Goal: Task Accomplishment & Management: Manage account settings

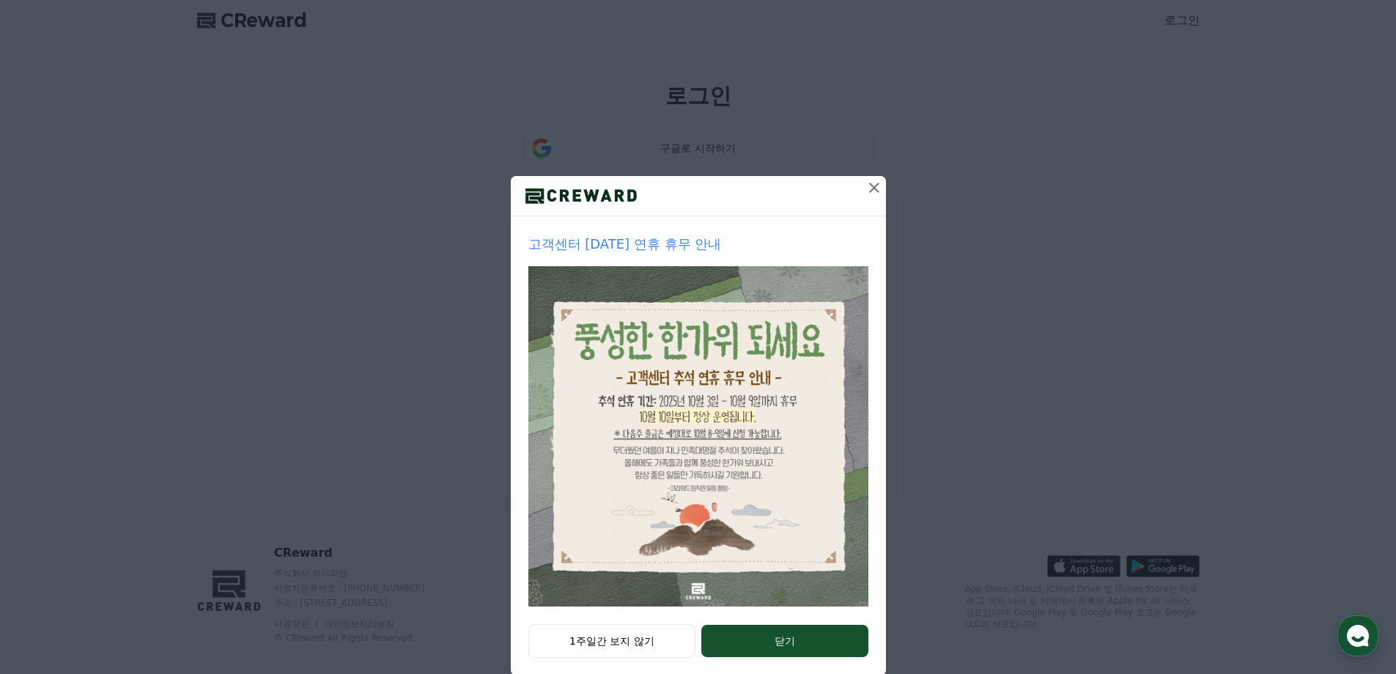
click at [863, 197] on button at bounding box center [874, 187] width 23 height 23
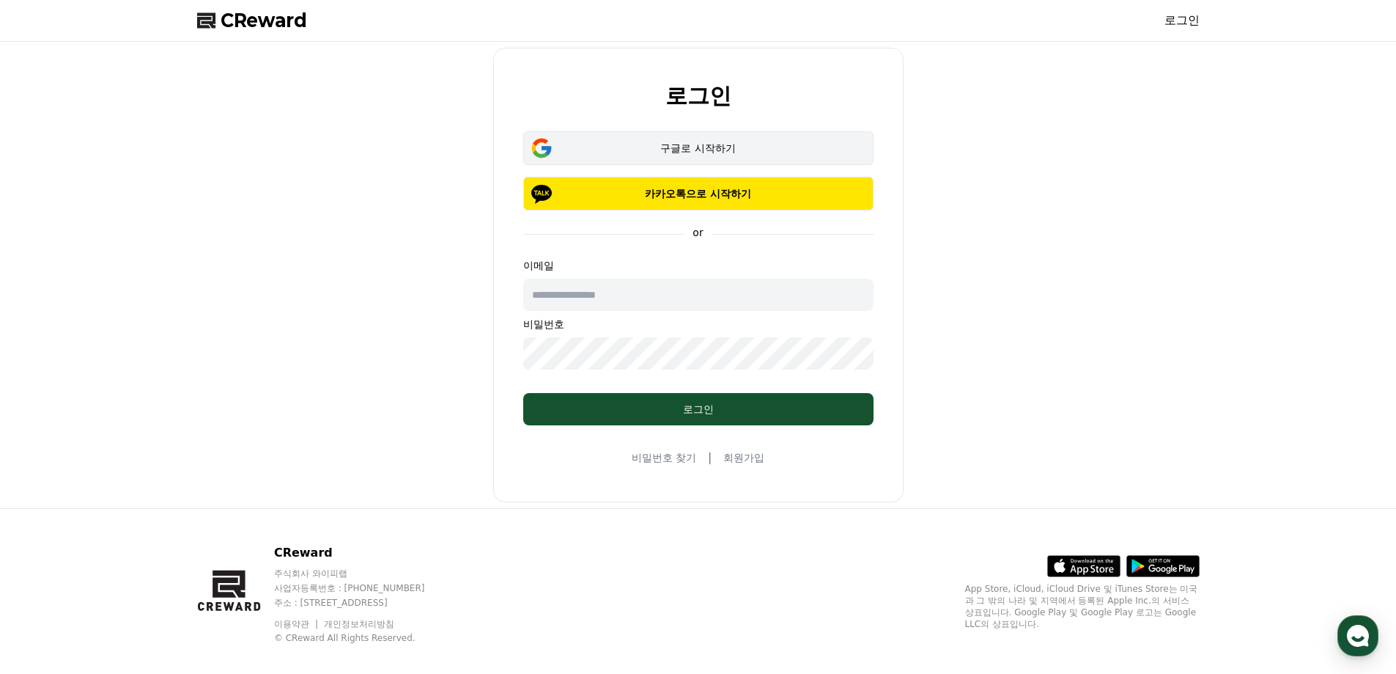
click at [770, 146] on div "구글로 시작하기" at bounding box center [699, 148] width 308 height 15
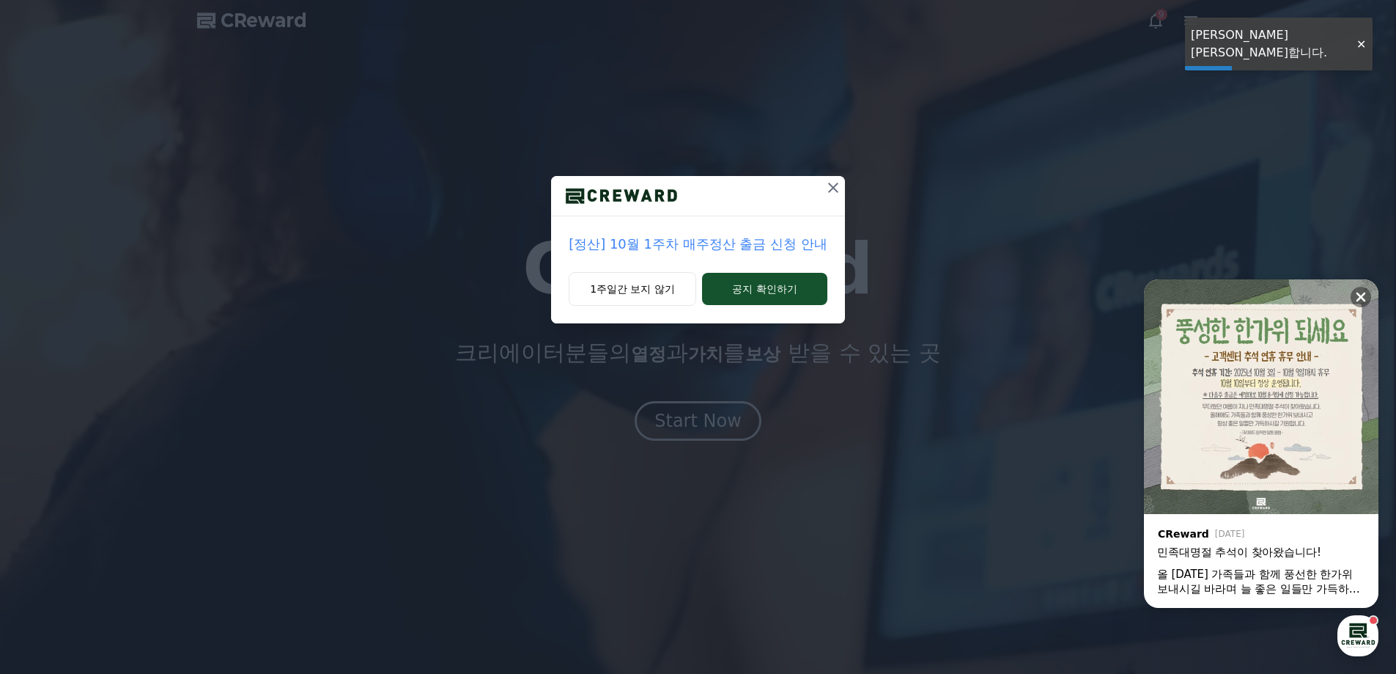
click at [825, 190] on icon at bounding box center [834, 188] width 18 height 18
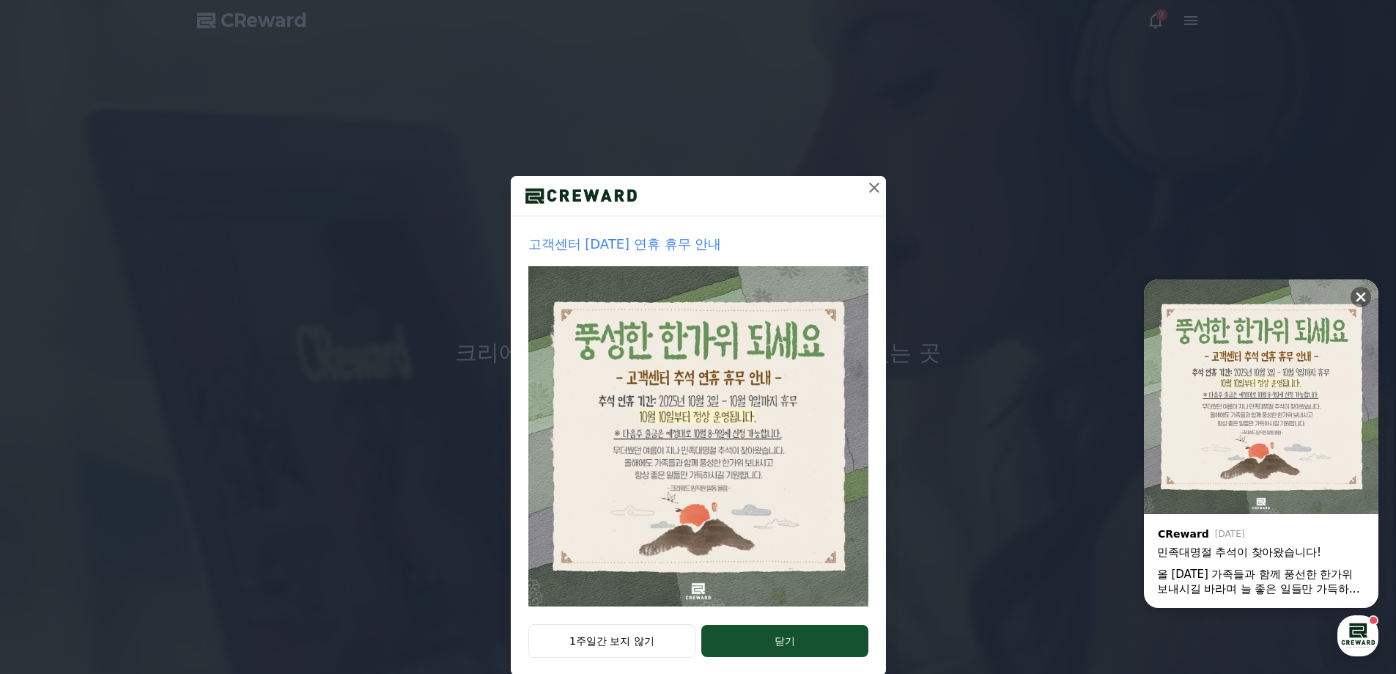
click at [1364, 37] on div "고객센터 추석 연휴 휴무 안내 1주일간 보지 않기 닫기" at bounding box center [698, 349] width 1396 height 699
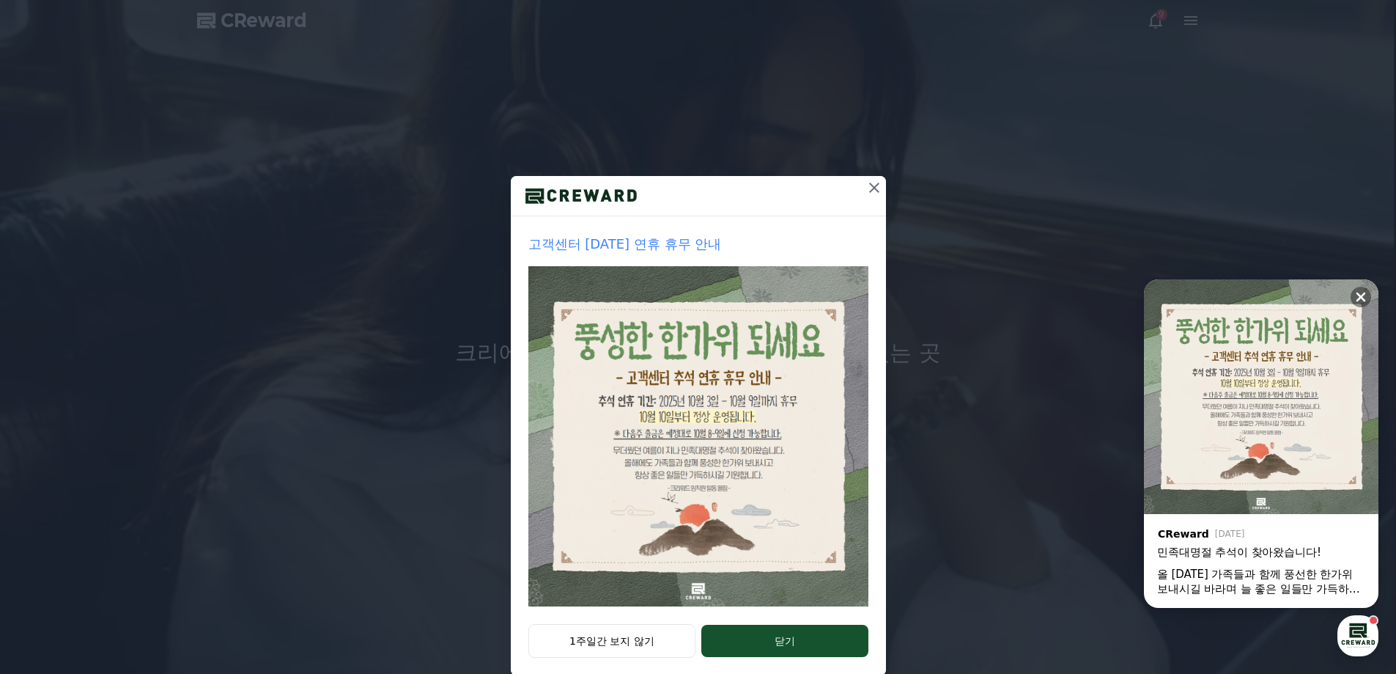
click at [1200, 20] on div "고객센터 추석 연휴 휴무 안내 1주일간 보지 않기 닫기" at bounding box center [698, 349] width 1396 height 699
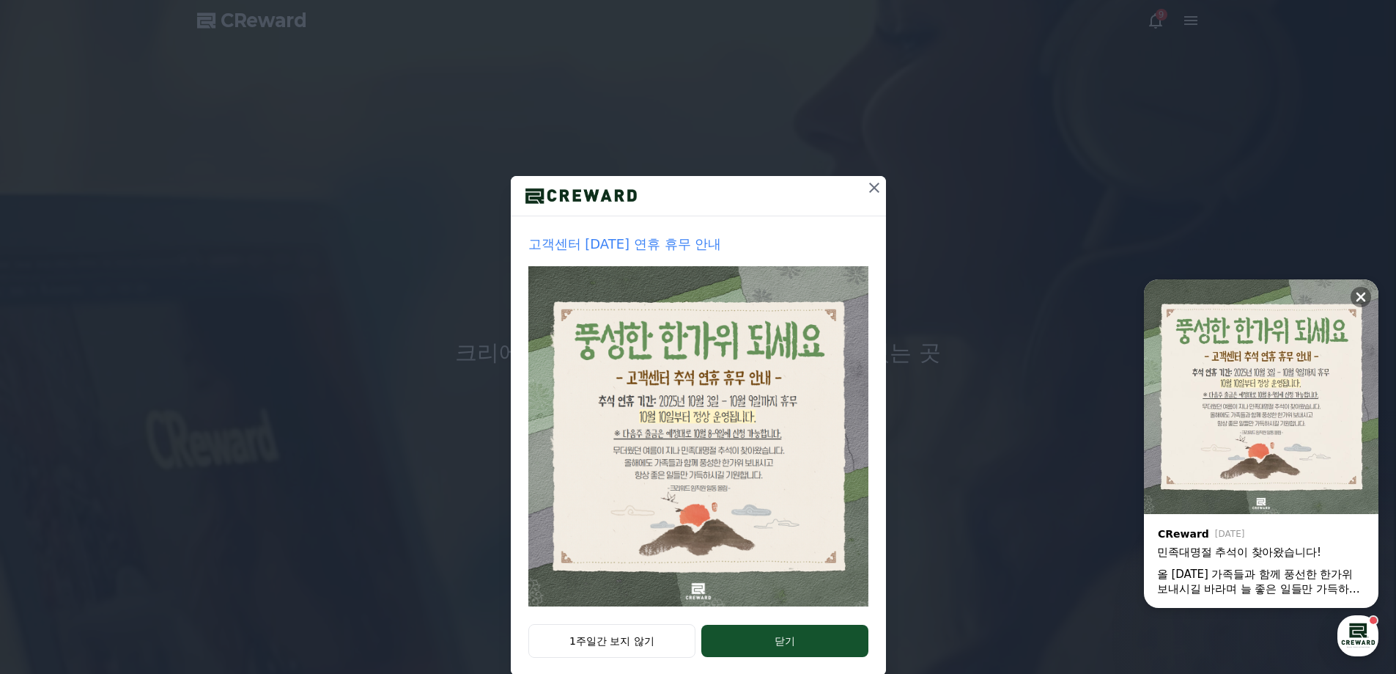
click at [1190, 25] on div "고객센터 추석 연휴 휴무 안내 1주일간 보지 않기 닫기" at bounding box center [698, 349] width 1396 height 699
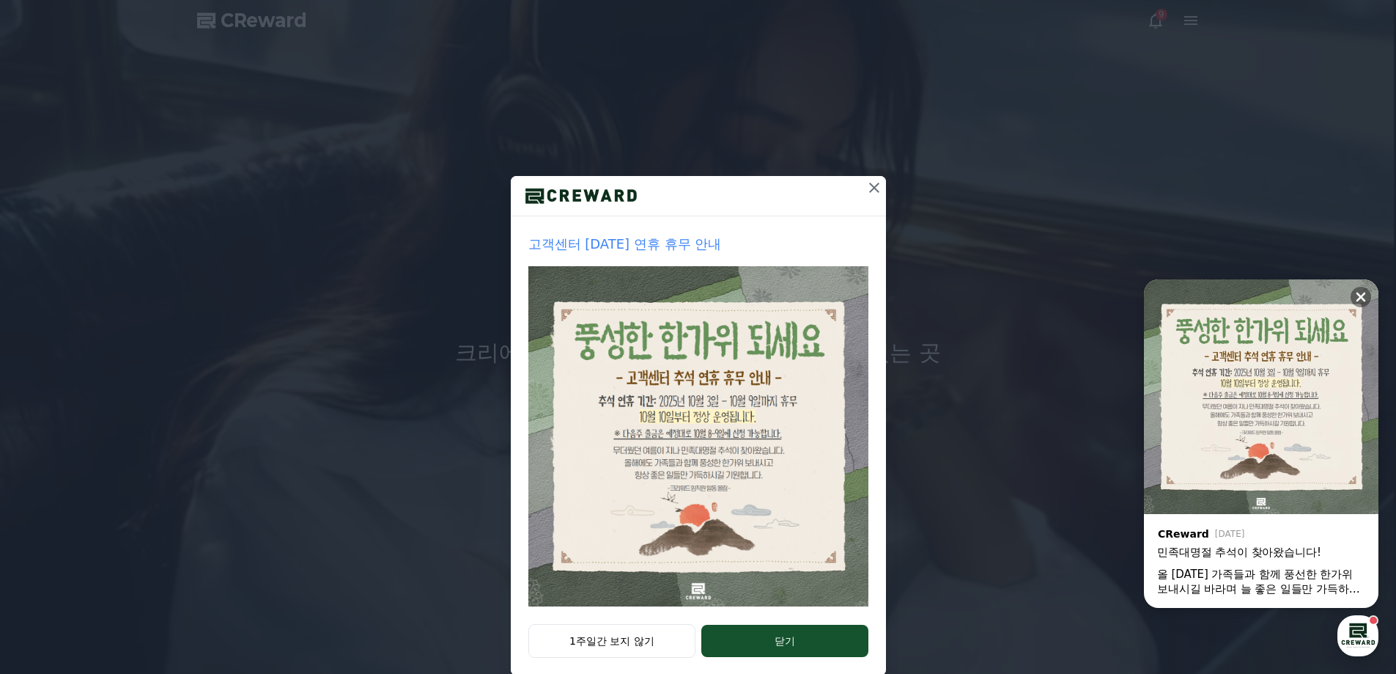
click at [866, 188] on icon at bounding box center [875, 188] width 18 height 18
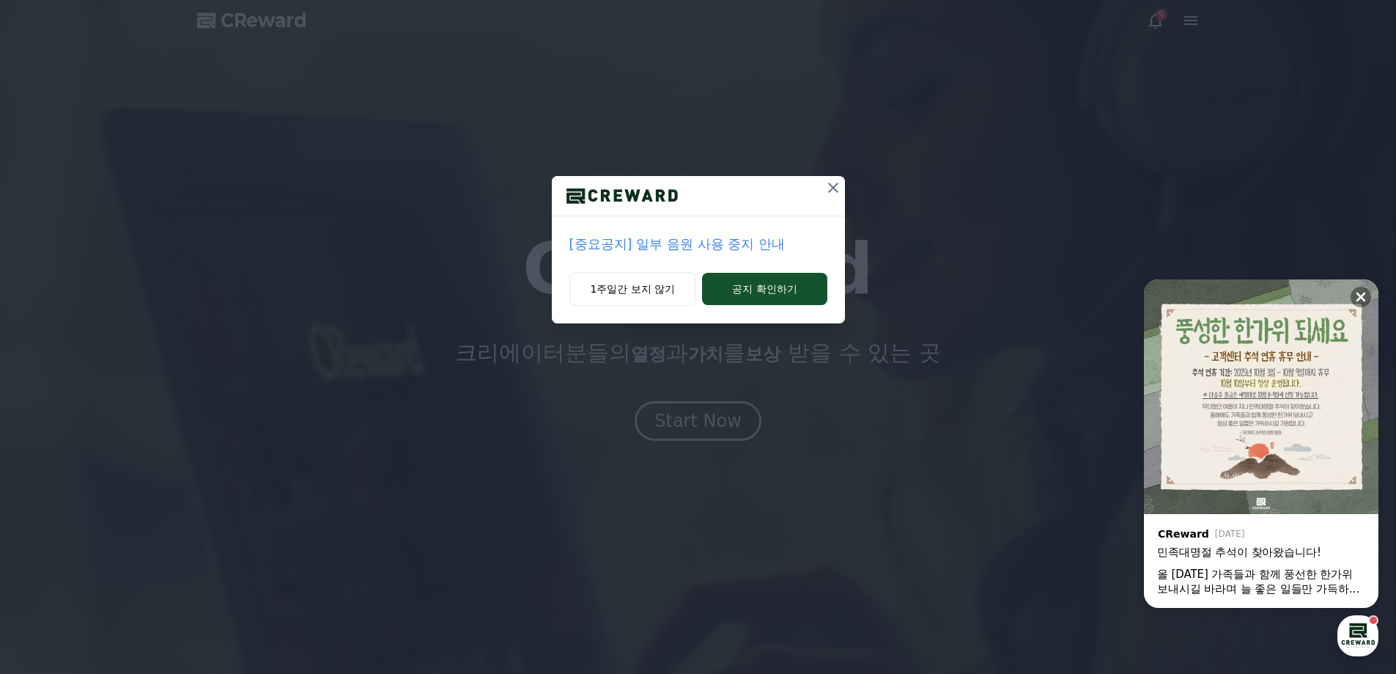
click at [1141, 25] on div "[중요공지] 일부 음원 사용 중지 안내 1주일간 보지 않기 공지 확인하기" at bounding box center [698, 173] width 1396 height 347
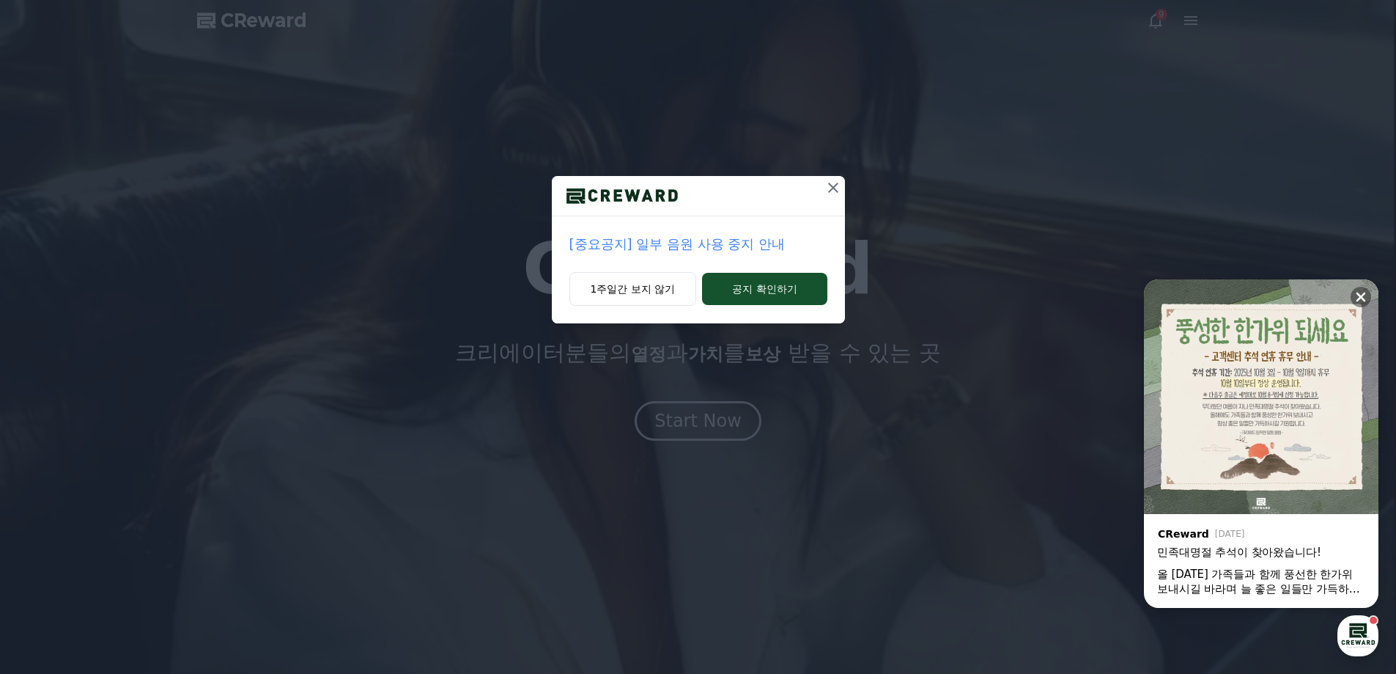
click at [1160, 23] on div "[중요공지] 일부 음원 사용 중지 안내 1주일간 보지 않기 공지 확인하기" at bounding box center [698, 173] width 1396 height 347
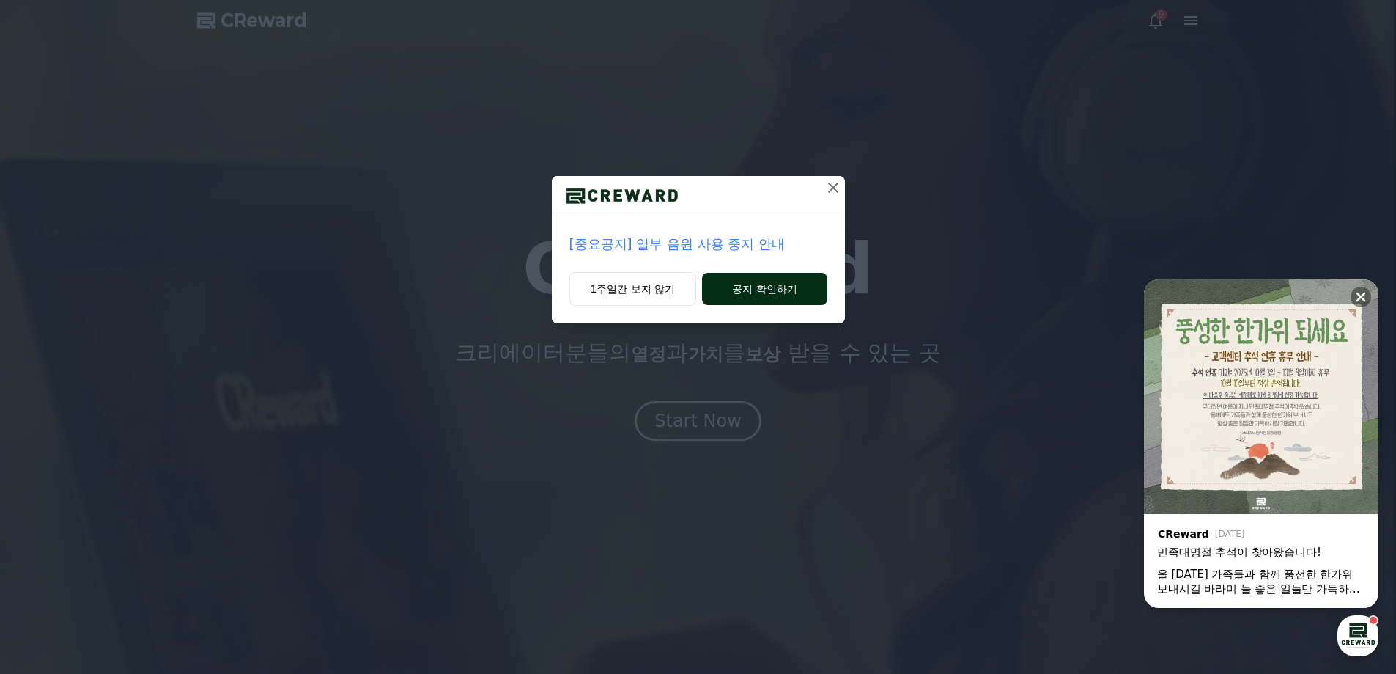
click at [761, 295] on button "공지 확인하기" at bounding box center [764, 289] width 125 height 32
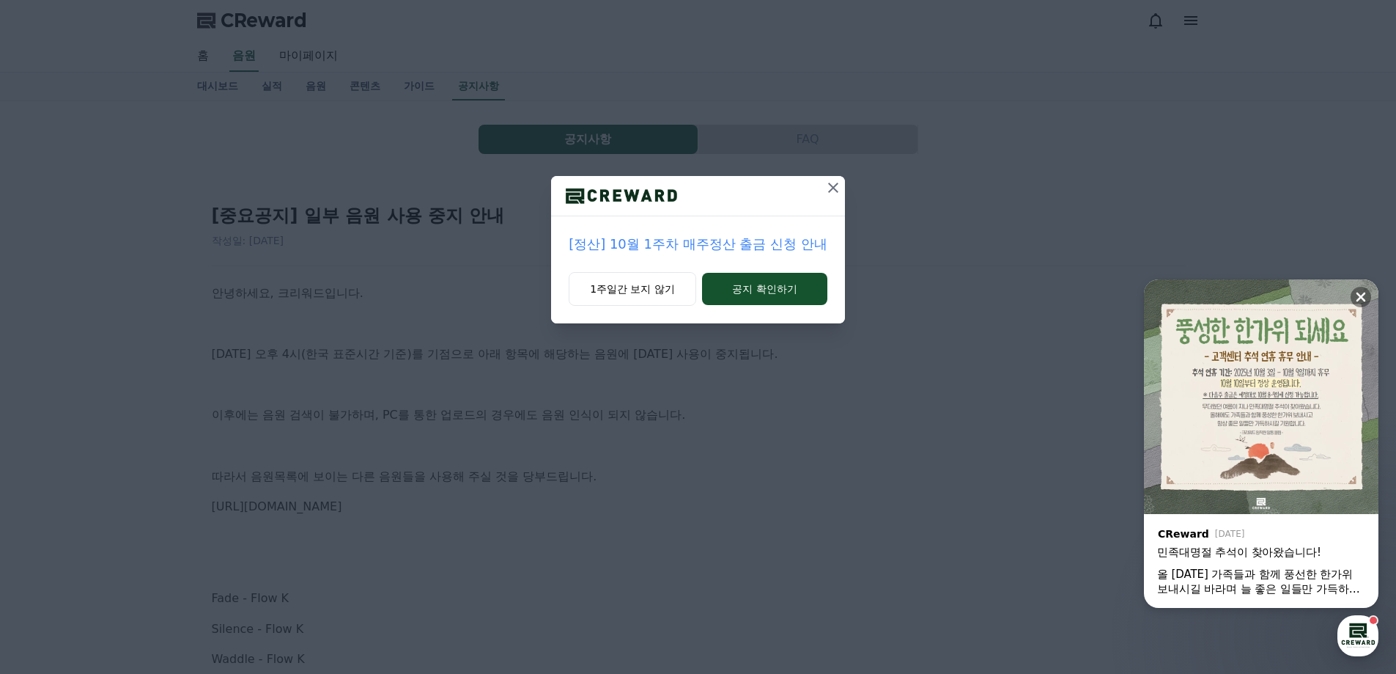
click at [1161, 20] on div "[정산] 10월 1주차 매주정산 출금 신청 안내 1주일간 보지 않기 공지 확인하기" at bounding box center [698, 173] width 1396 height 347
click at [666, 292] on button "1주일간 보지 않기" at bounding box center [633, 289] width 128 height 34
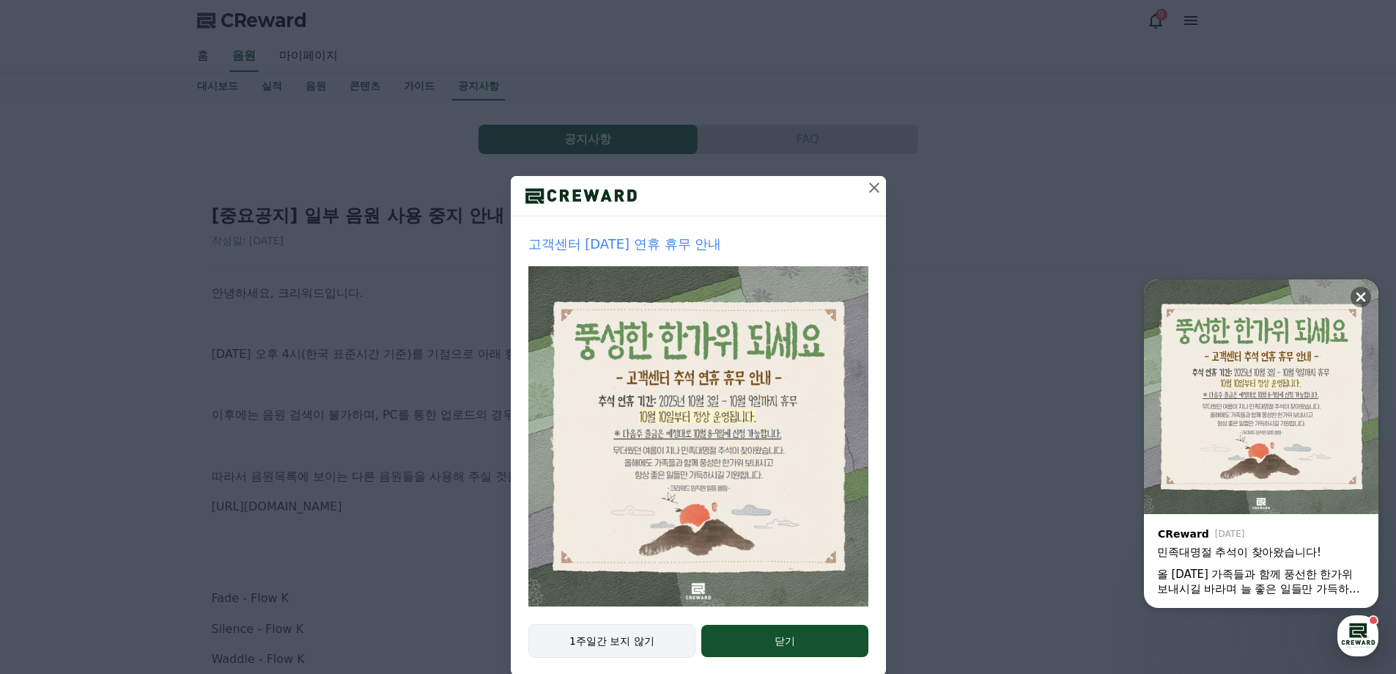
click at [614, 627] on button "1주일간 보지 않기" at bounding box center [612, 641] width 168 height 34
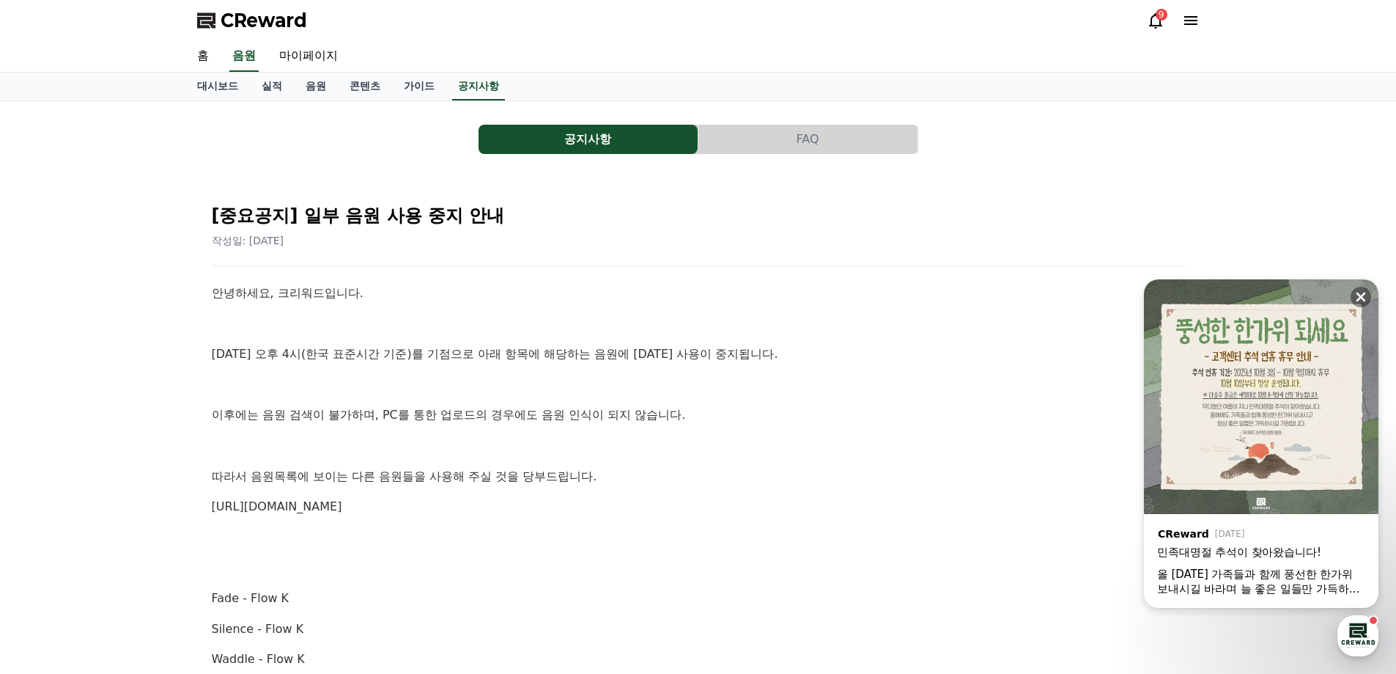
click at [1143, 16] on div "CReward 9" at bounding box center [698, 20] width 1026 height 41
click at [1152, 20] on icon at bounding box center [1156, 21] width 18 height 18
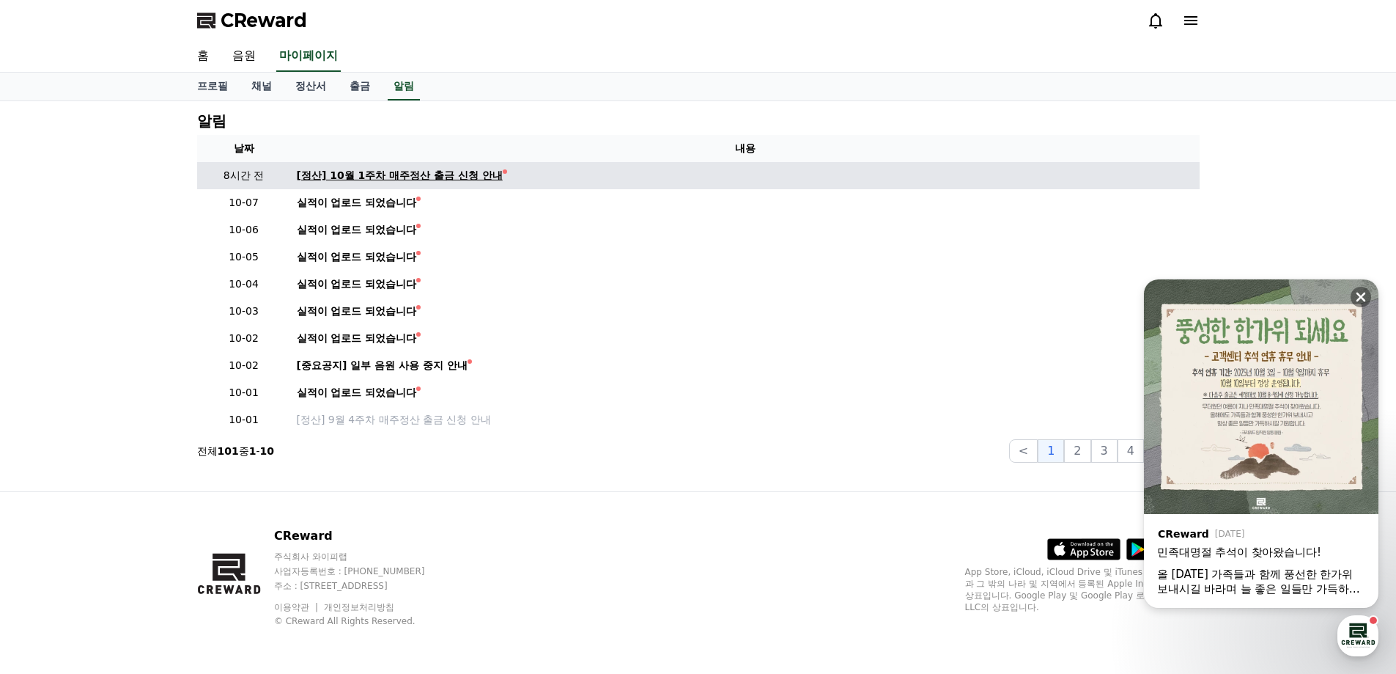
click at [478, 178] on div "[정산] 10월 1주차 매주정산 출금 신청 안내" at bounding box center [400, 175] width 206 height 15
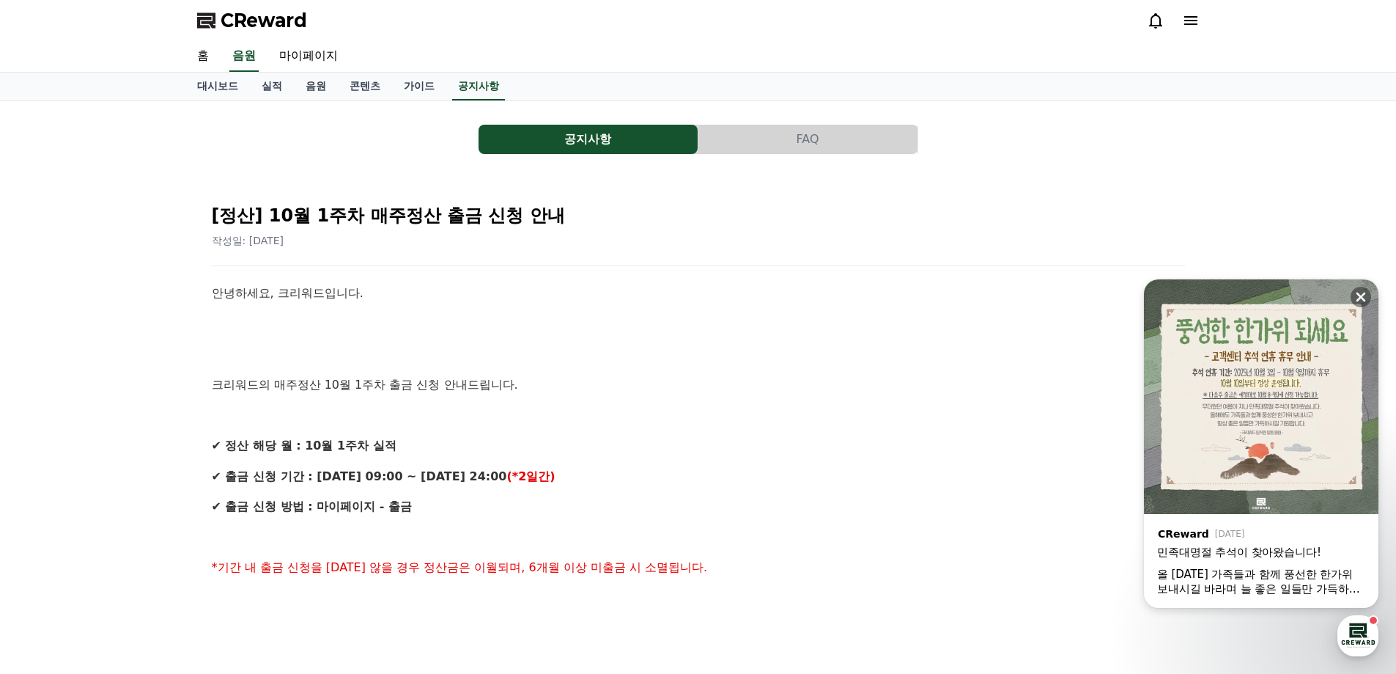
click at [1148, 30] on div at bounding box center [1173, 20] width 53 height 23
click at [1163, 26] on icon at bounding box center [1156, 21] width 18 height 18
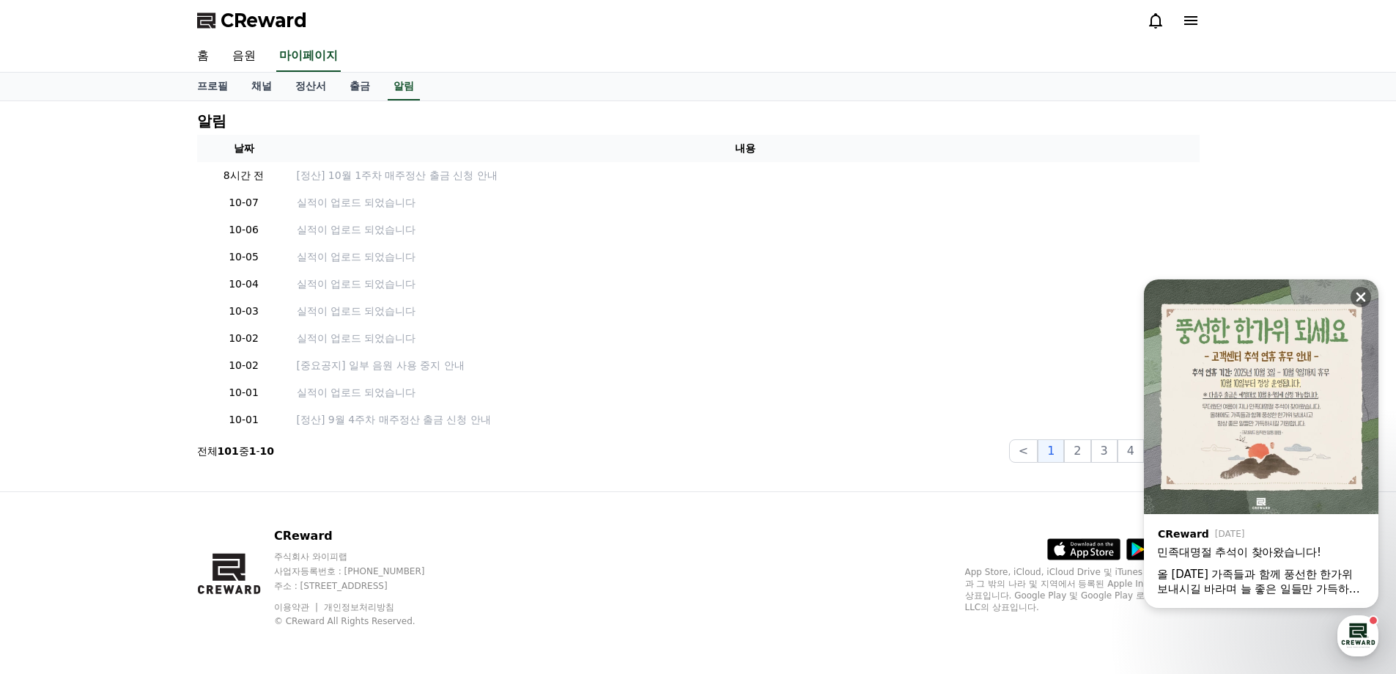
click at [1187, 14] on icon at bounding box center [1191, 21] width 18 height 18
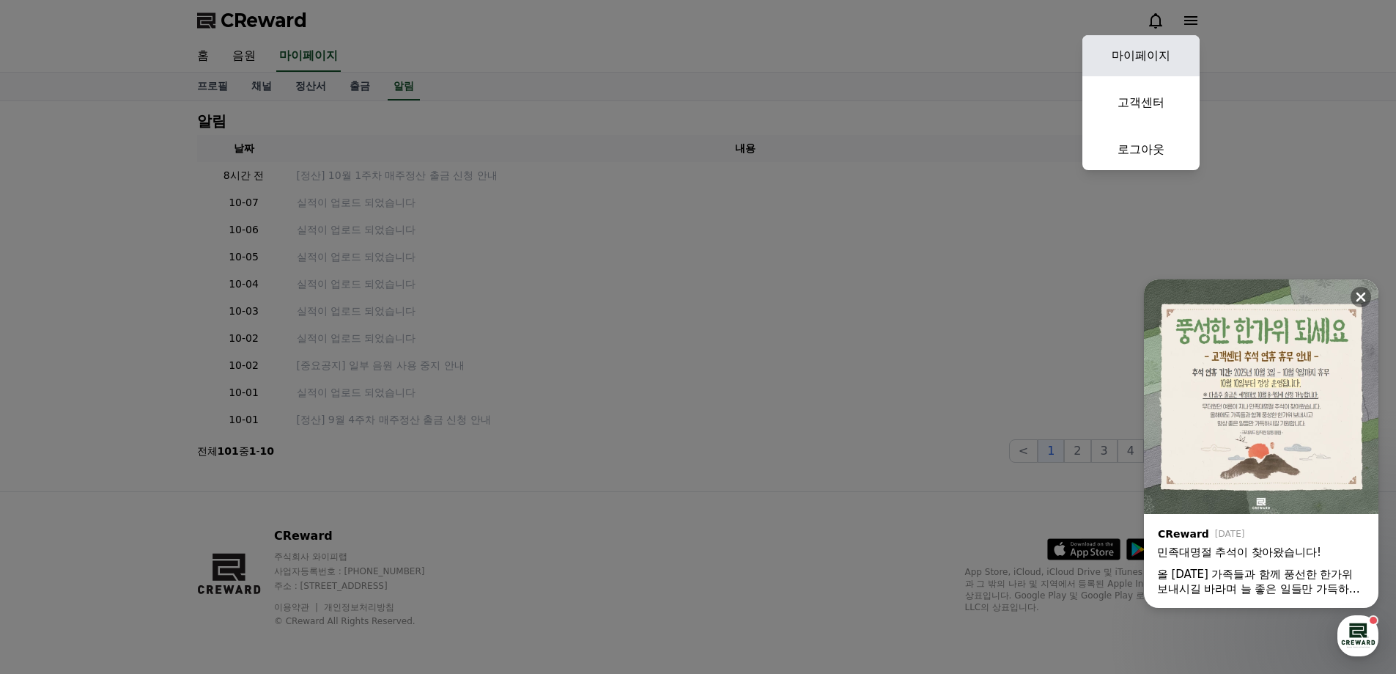
click at [1160, 46] on link "마이페이지" at bounding box center [1141, 55] width 117 height 41
select select "**********"
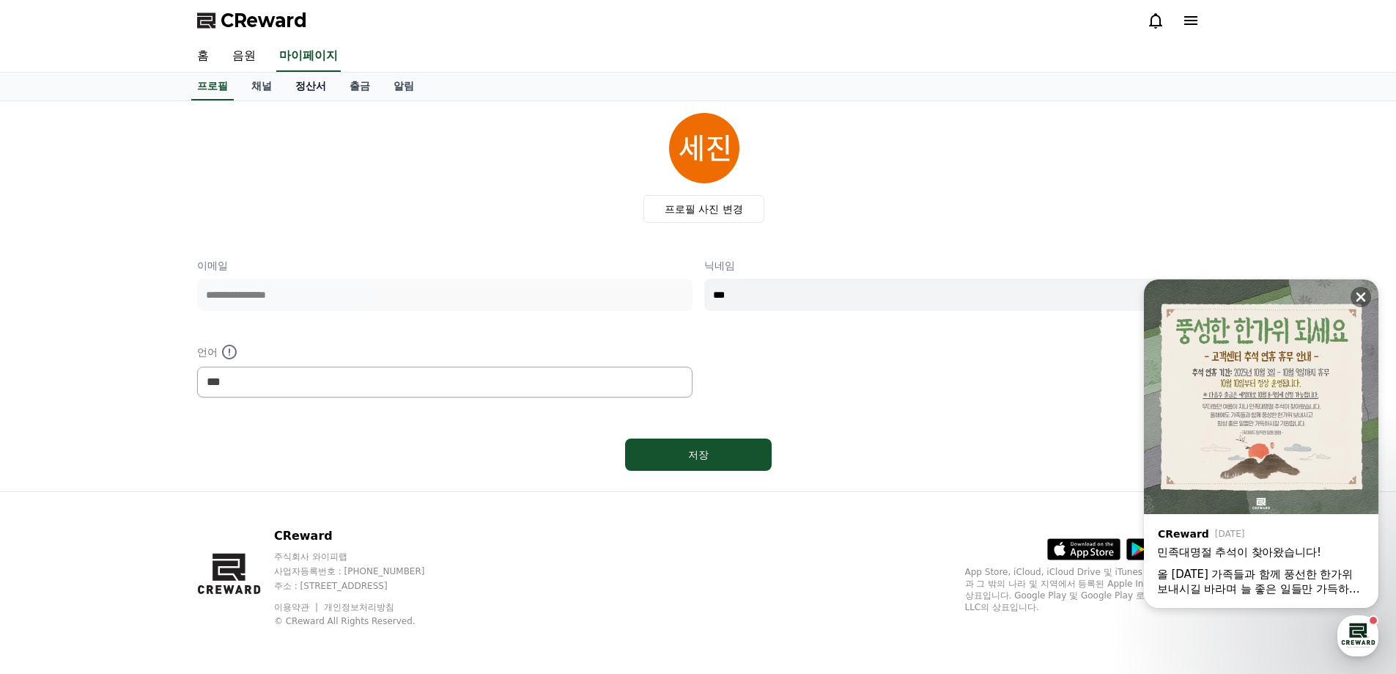
click at [316, 84] on link "정산서" at bounding box center [311, 87] width 54 height 28
